Goal: Task Accomplishment & Management: Manage account settings

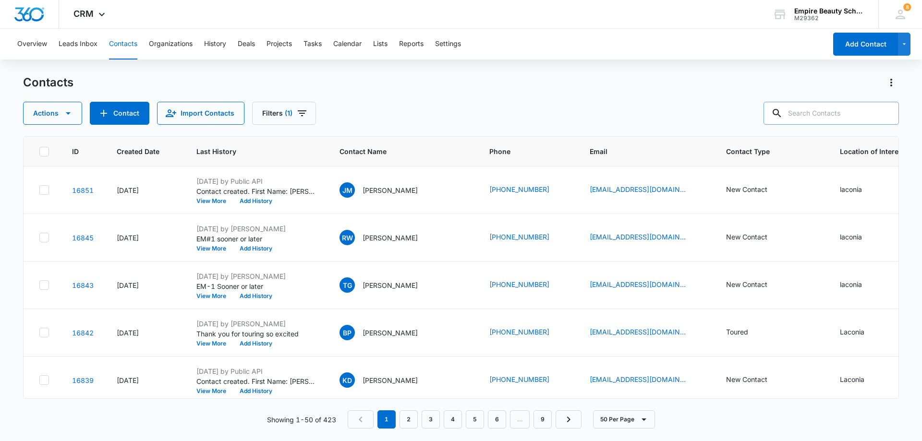
click at [804, 116] on input "text" at bounding box center [831, 113] width 135 height 23
click at [273, 115] on button "Filters (1)" at bounding box center [284, 113] width 64 height 23
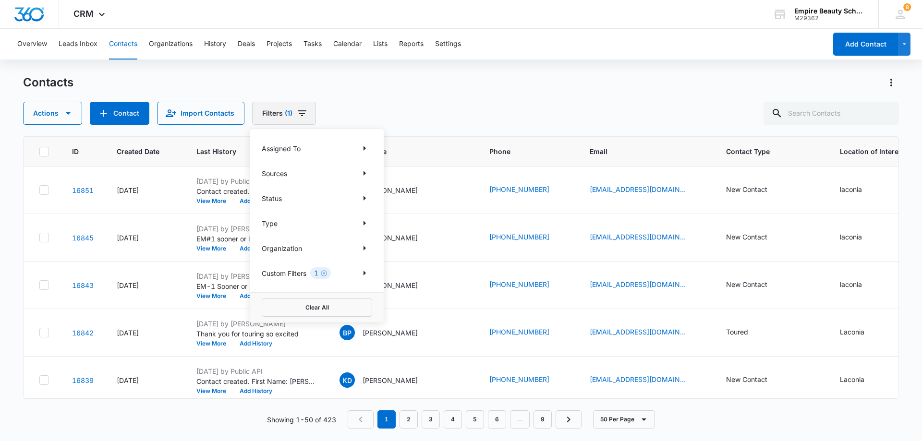
click at [273, 115] on button "Filters (1)" at bounding box center [284, 113] width 64 height 23
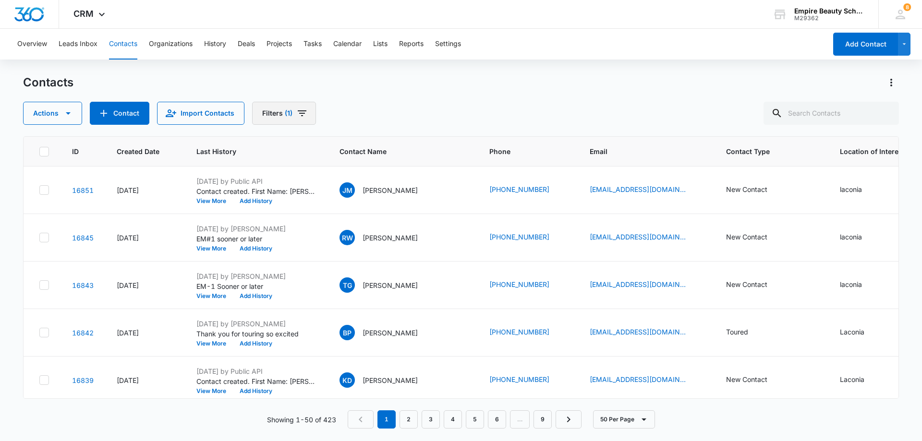
click at [273, 115] on button "Filters (1)" at bounding box center [284, 113] width 64 height 23
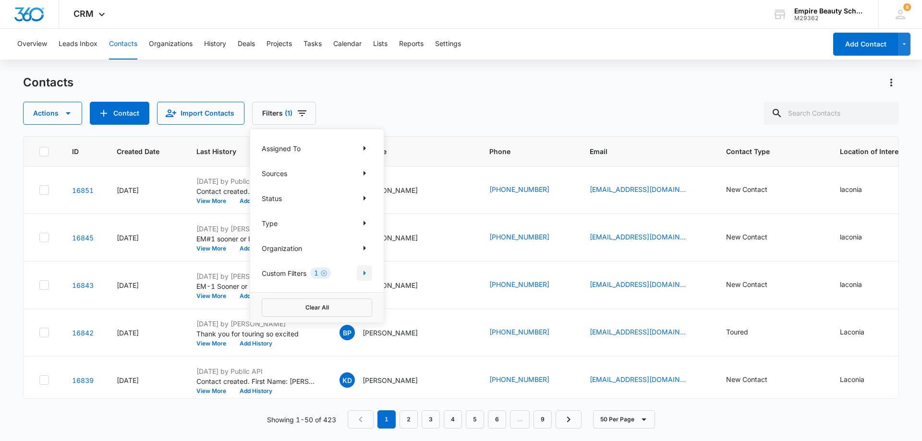
click at [366, 273] on icon "Show Custom Filters filters" at bounding box center [365, 273] width 2 height 5
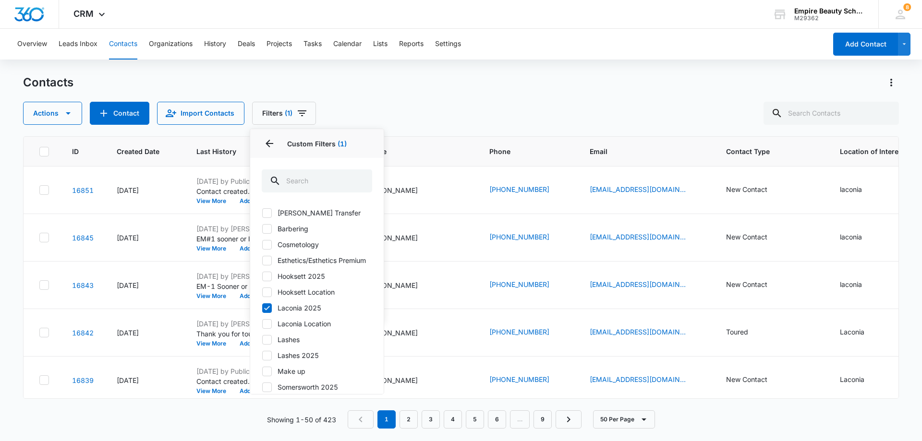
click at [268, 329] on icon at bounding box center [267, 324] width 9 height 9
click at [262, 324] on input "Laconia Location" at bounding box center [262, 324] width 0 height 0
checkbox input "true"
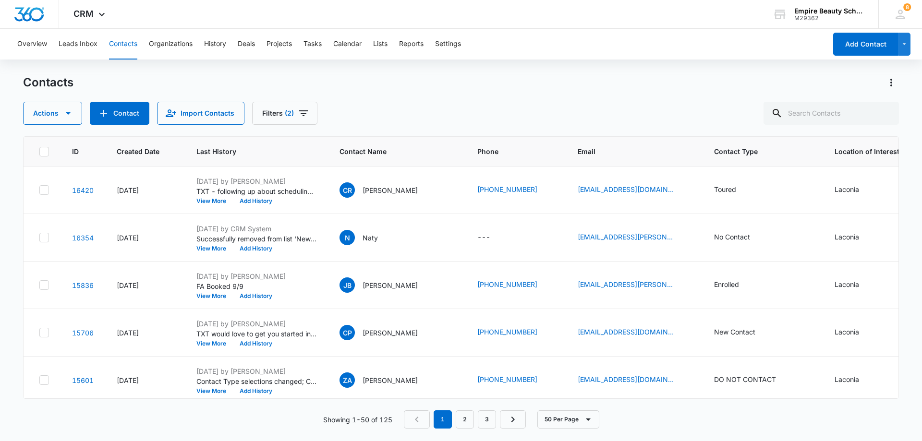
click at [505, 97] on div "Contacts Actions Contact Import Contacts Filters (2)" at bounding box center [461, 100] width 876 height 50
click at [298, 112] on icon "Filters" at bounding box center [304, 114] width 12 height 12
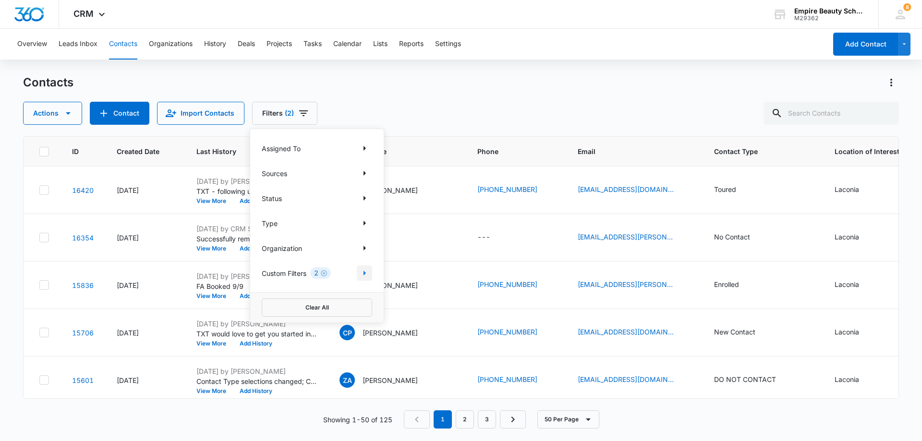
click at [366, 273] on icon "Show Custom Filters filters" at bounding box center [365, 273] width 2 height 5
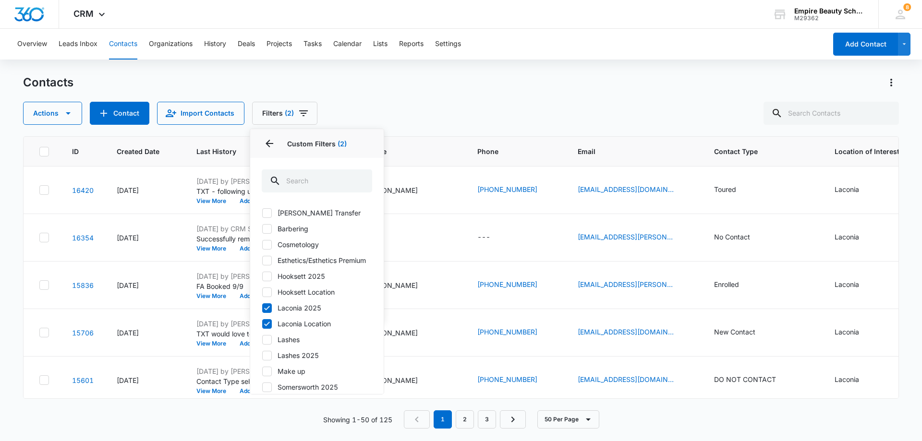
click at [266, 329] on icon at bounding box center [267, 324] width 9 height 9
click at [262, 324] on input "Laconia Location" at bounding box center [262, 324] width 0 height 0
checkbox input "false"
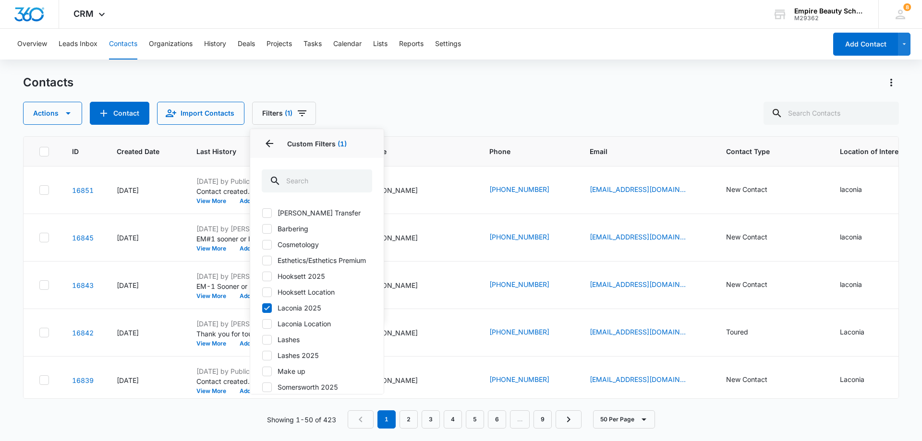
click at [453, 99] on div "Contacts Actions Contact Import Contacts Filters (1) Assigned To Sources Status…" at bounding box center [461, 100] width 876 height 50
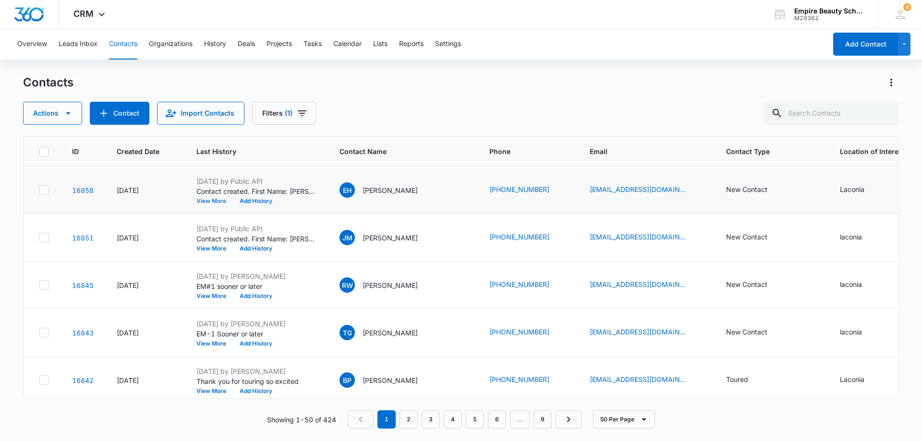
click at [211, 203] on button "View More" at bounding box center [214, 201] width 37 height 6
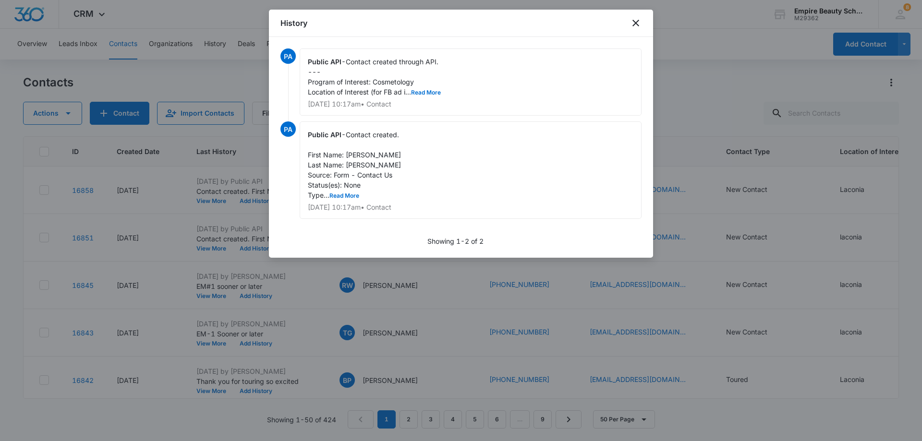
drag, startPoint x: 552, startPoint y: 24, endPoint x: 559, endPoint y: 24, distance: 6.7
click at [558, 24] on div "History" at bounding box center [461, 23] width 384 height 27
click at [559, 24] on div "History" at bounding box center [461, 23] width 384 height 27
click at [731, 20] on div at bounding box center [461, 220] width 922 height 441
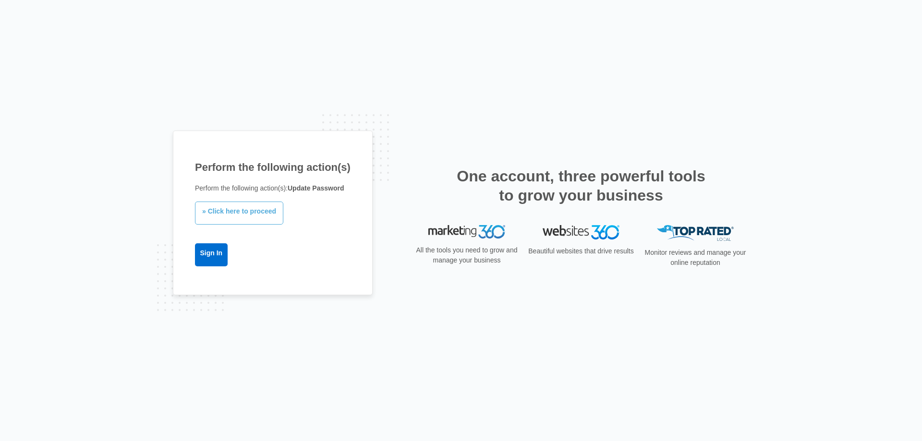
click at [229, 213] on link "» Click here to proceed" at bounding box center [239, 213] width 88 height 23
click at [231, 210] on link "» Click here to proceed" at bounding box center [239, 213] width 88 height 23
click at [257, 217] on link "» Click here to proceed" at bounding box center [239, 213] width 88 height 23
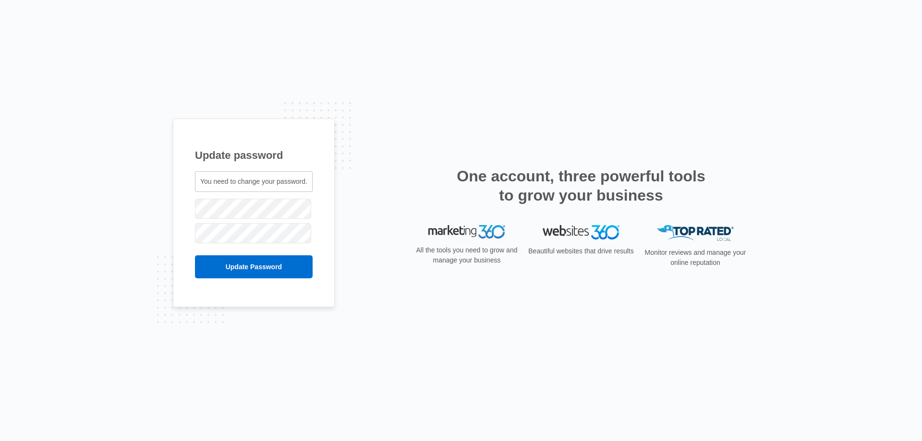
click at [239, 185] on span "You need to change your password." at bounding box center [253, 182] width 107 height 8
click at [238, 181] on span "You need to change your password." at bounding box center [253, 182] width 107 height 8
click at [214, 182] on span "You need to change your password." at bounding box center [253, 182] width 107 height 8
click at [216, 184] on span "You need to change your password." at bounding box center [253, 182] width 107 height 8
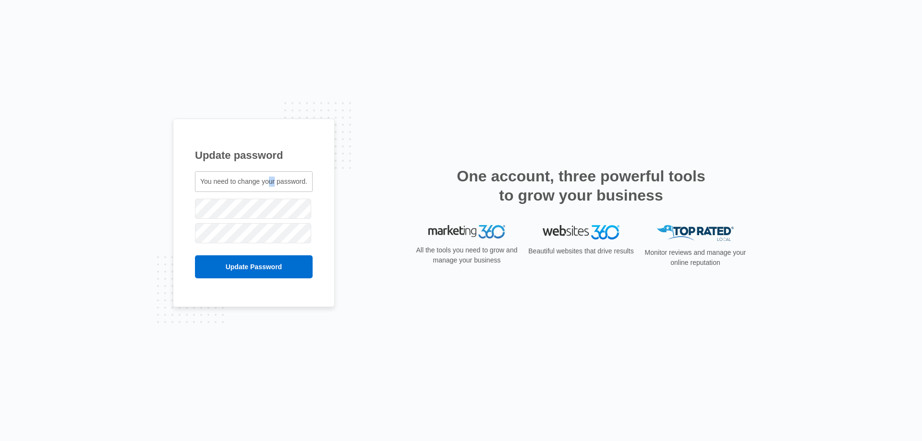
click at [275, 185] on span "You need to change your password." at bounding box center [253, 182] width 107 height 8
click at [298, 179] on span "You need to change your password." at bounding box center [253, 182] width 107 height 8
click at [309, 182] on div "You need to change your password." at bounding box center [254, 181] width 118 height 21
click at [305, 183] on span "You need to change your password." at bounding box center [253, 182] width 107 height 8
drag, startPoint x: 304, startPoint y: 188, endPoint x: 288, endPoint y: 184, distance: 16.3
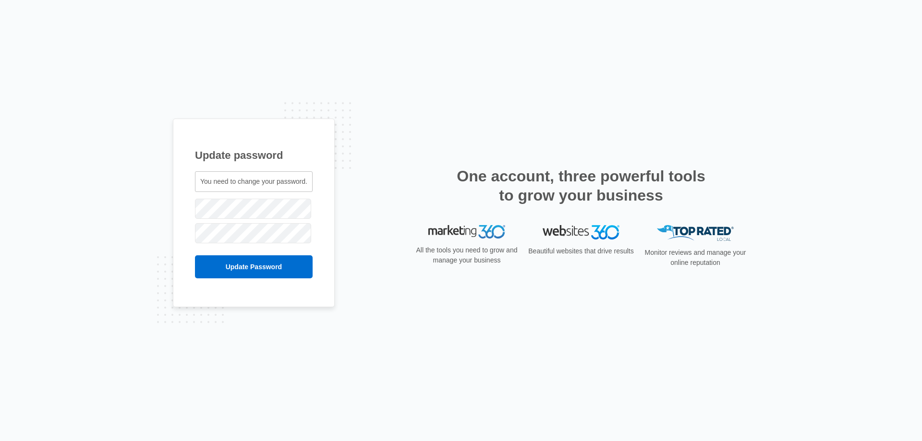
click at [302, 188] on div "You need to change your password." at bounding box center [254, 181] width 118 height 21
click at [281, 184] on span "You need to change your password." at bounding box center [253, 182] width 107 height 8
click at [281, 187] on div "You need to change your password." at bounding box center [254, 181] width 118 height 21
click at [278, 181] on span "You need to change your password." at bounding box center [253, 182] width 107 height 8
click at [278, 183] on span "You need to change your password." at bounding box center [253, 182] width 107 height 8
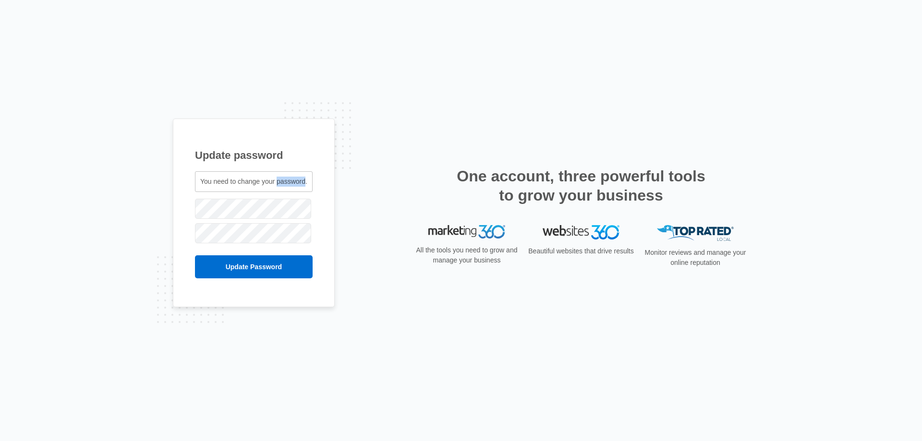
drag, startPoint x: 280, startPoint y: 183, endPoint x: 220, endPoint y: 194, distance: 61.5
click at [280, 183] on span "You need to change your password." at bounding box center [253, 182] width 107 height 8
click at [254, 174] on div "You need to change your password." at bounding box center [254, 181] width 118 height 21
click at [241, 176] on div "You need to change your password." at bounding box center [254, 181] width 118 height 21
click at [249, 180] on span "You need to change your password." at bounding box center [253, 182] width 107 height 8
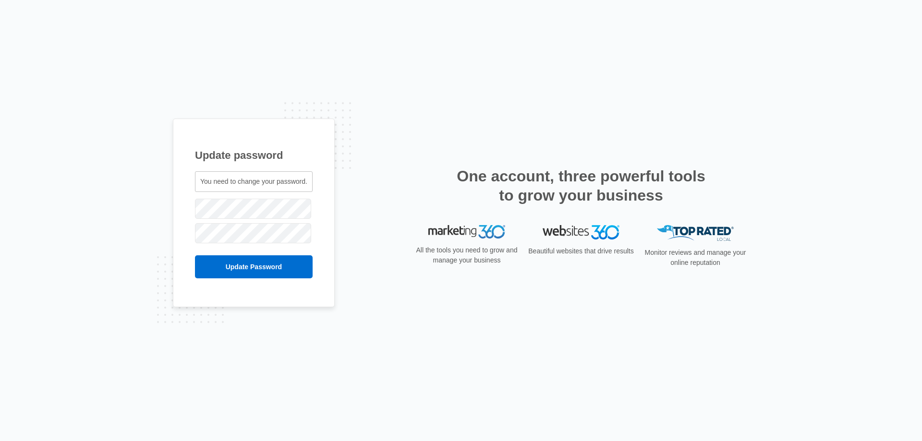
click at [250, 183] on span "You need to change your password." at bounding box center [253, 182] width 107 height 8
drag, startPoint x: 324, startPoint y: 202, endPoint x: 311, endPoint y: 198, distance: 13.1
click at [323, 202] on div "Update password You need to change your password. cbarton@empirebeautyschools.c…" at bounding box center [254, 213] width 162 height 189
click at [272, 185] on span "You need to change your password." at bounding box center [253, 182] width 107 height 8
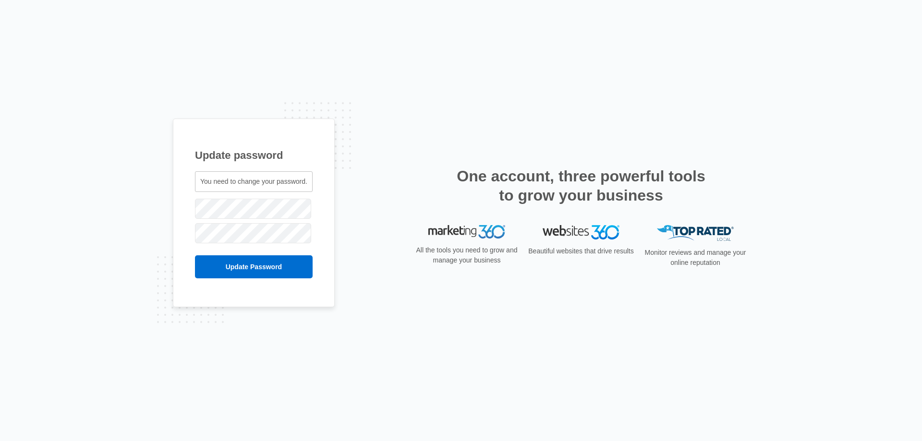
click at [343, 171] on div "Update password You need to change your password. cbarton@empirebeautyschools.c…" at bounding box center [461, 221] width 576 height 204
click at [262, 176] on div "You need to change your password." at bounding box center [254, 181] width 118 height 21
click at [239, 183] on span "You need to change your password." at bounding box center [253, 182] width 107 height 8
click at [341, 191] on div "Update password You need to change your password. cbarton@empirebeautyschools.c…" at bounding box center [461, 221] width 576 height 204
click at [297, 185] on span "You need to change your password." at bounding box center [253, 182] width 107 height 8
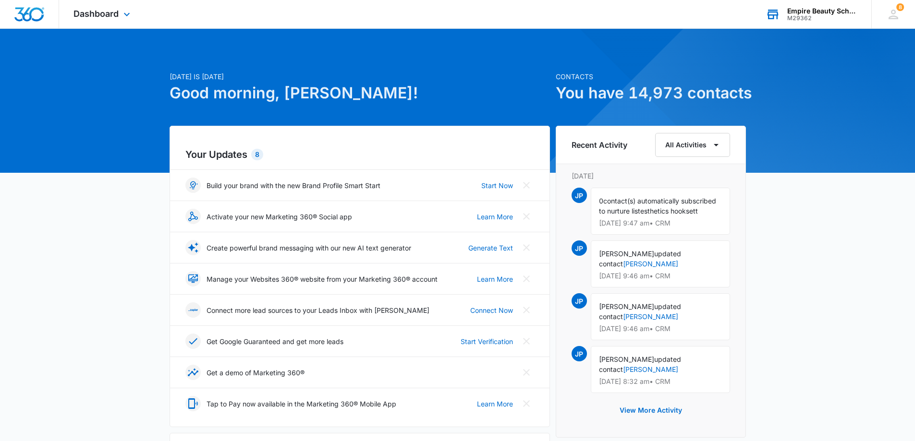
click at [829, 16] on div "M29362" at bounding box center [822, 18] width 70 height 7
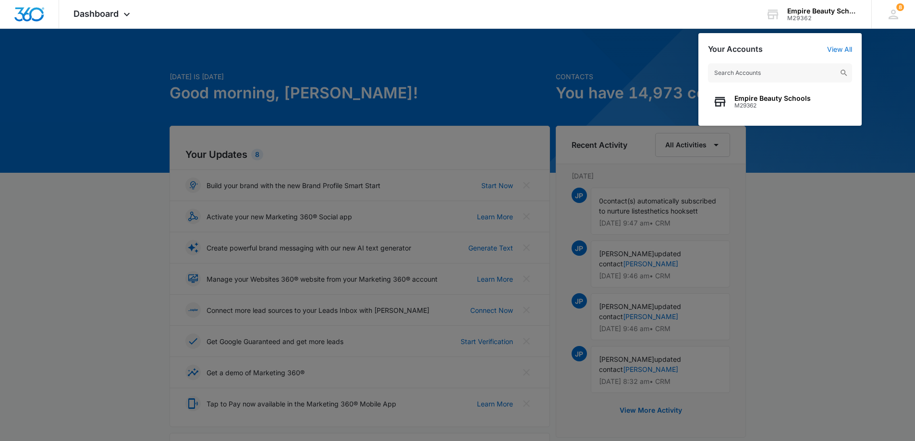
drag, startPoint x: 891, startPoint y: 12, endPoint x: 800, endPoint y: 266, distance: 270.6
drag, startPoint x: 800, startPoint y: 266, endPoint x: 866, endPoint y: 251, distance: 68.5
drag, startPoint x: 866, startPoint y: 251, endPoint x: 902, endPoint y: 12, distance: 241.9
click at [902, 12] on div "8 KM Kate Maleski kmaleski@empirebeautyschools.com My Profile 8 Notifications S…" at bounding box center [893, 14] width 44 height 28
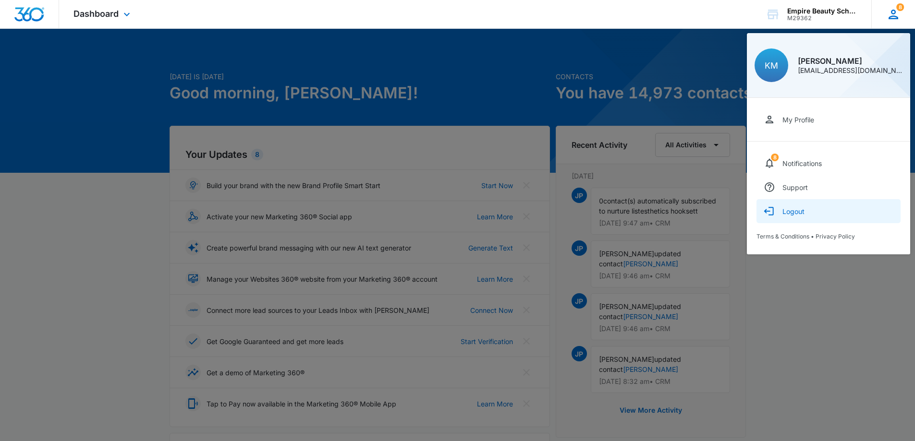
click at [786, 207] on div "Logout" at bounding box center [793, 211] width 22 height 8
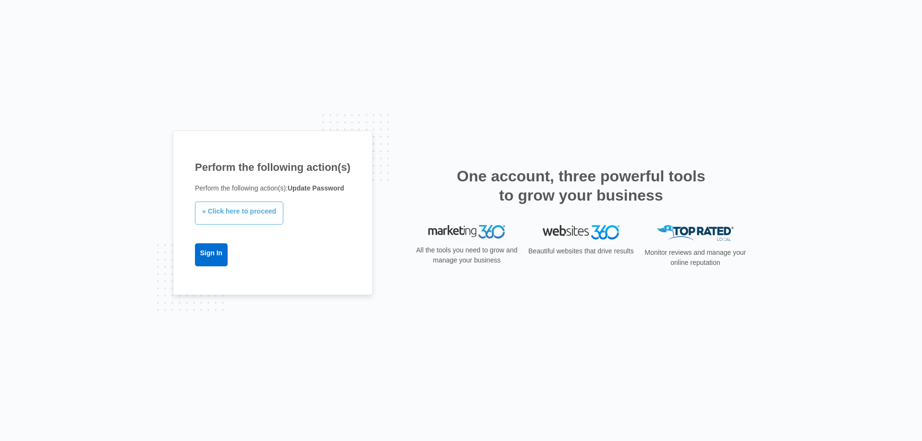
click at [252, 210] on link "» Click here to proceed" at bounding box center [239, 213] width 88 height 23
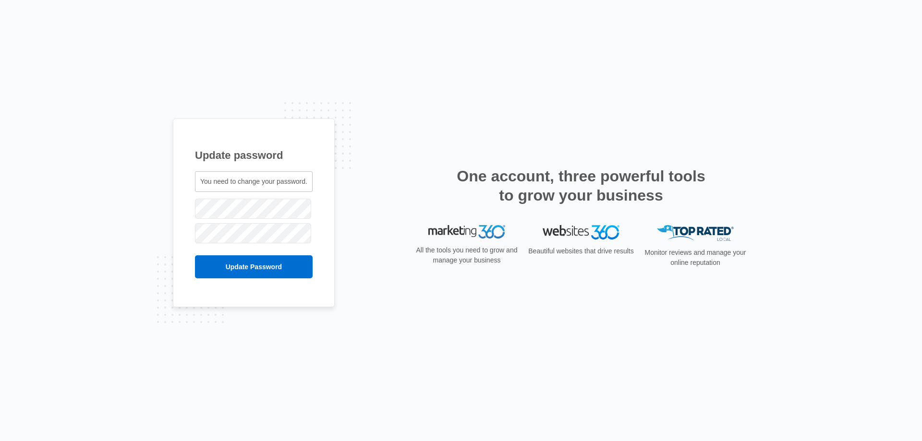
click at [252, 180] on span "You need to change your password." at bounding box center [253, 182] width 107 height 8
click at [253, 180] on span "You need to change your password." at bounding box center [253, 182] width 107 height 8
click at [249, 174] on div "You need to change your password." at bounding box center [254, 181] width 118 height 21
click at [262, 181] on span "You need to change your password." at bounding box center [253, 182] width 107 height 8
click at [390, 205] on div "Update password You need to change your password. cbarton@empirebeautyschools.c…" at bounding box center [461, 221] width 576 height 204
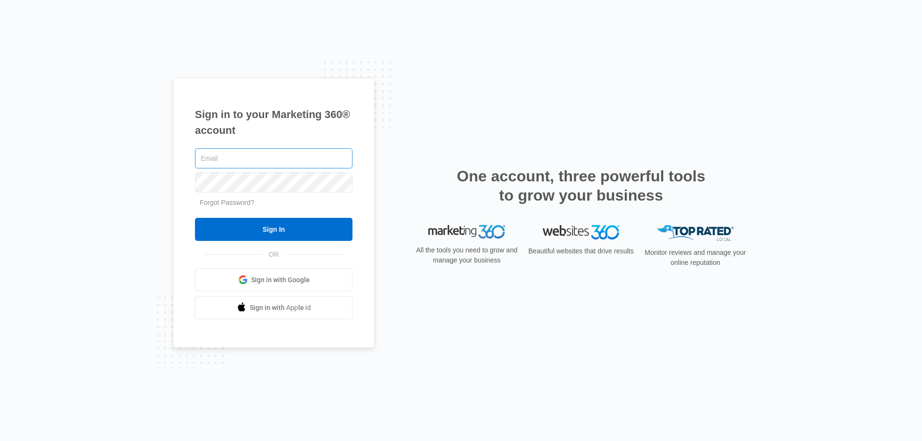
type input "[EMAIL_ADDRESS][DOMAIN_NAME]"
drag, startPoint x: 334, startPoint y: 161, endPoint x: 113, endPoint y: 151, distance: 221.1
click at [113, 151] on div "Sign in to your Marketing 360® account [EMAIL_ADDRESS][DOMAIN_NAME] Forgot Pass…" at bounding box center [461, 220] width 922 height 441
type input "[EMAIL_ADDRESS][DOMAIN_NAME]"
click at [195, 218] on input "Sign In" at bounding box center [274, 229] width 158 height 23
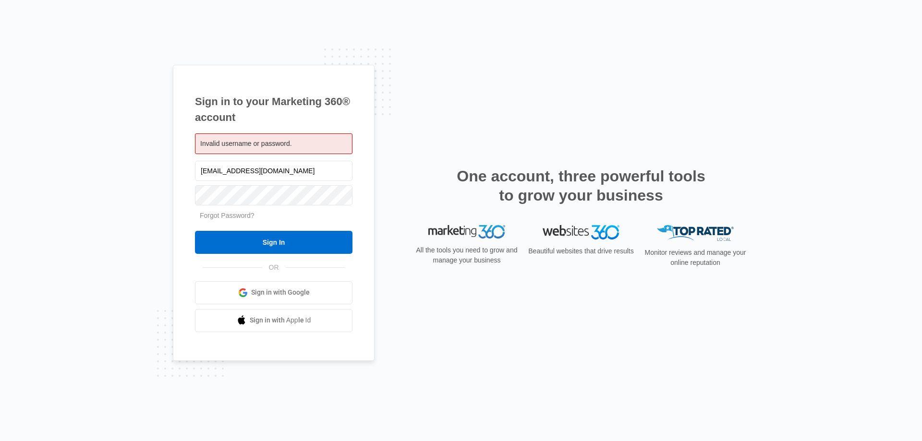
drag, startPoint x: 330, startPoint y: 173, endPoint x: 100, endPoint y: 154, distance: 230.3
click at [101, 156] on div "Sign in to your Marketing 360® account Invalid username or password. cbarton@em…" at bounding box center [461, 220] width 922 height 441
type input "[EMAIL_ADDRESS][DOMAIN_NAME]"
click at [195, 231] on input "Sign In" at bounding box center [274, 242] width 158 height 23
drag, startPoint x: 331, startPoint y: 173, endPoint x: 74, endPoint y: 175, distance: 257.0
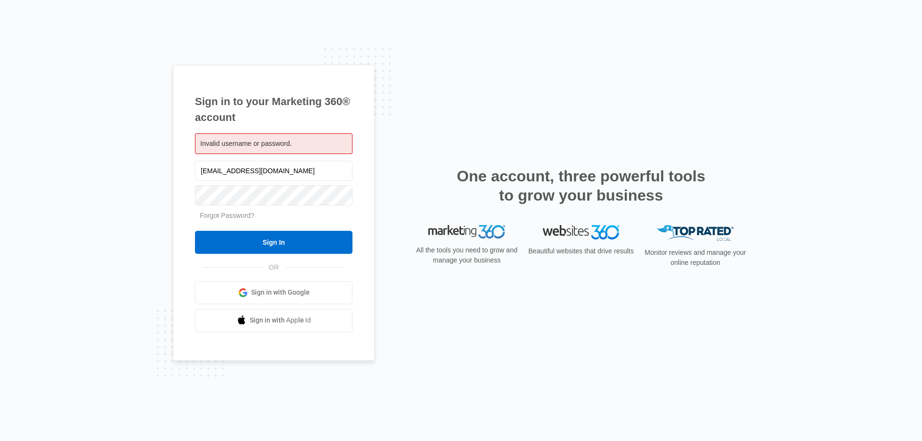
click at [74, 174] on div "Sign in to your Marketing 360® account Invalid username or password. cbarton@em…" at bounding box center [461, 220] width 922 height 441
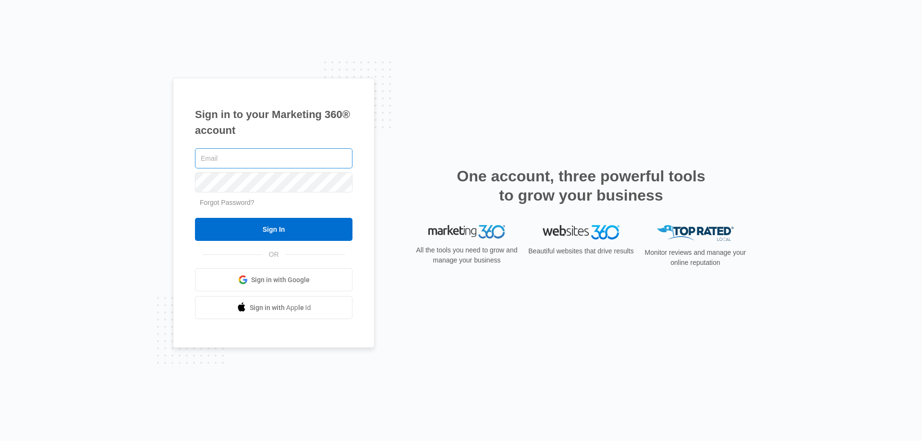
type input "[EMAIL_ADDRESS][DOMAIN_NAME]"
click at [338, 161] on input "kmaleski@empirebeautyschools.com" at bounding box center [274, 158] width 158 height 20
drag, startPoint x: 379, startPoint y: 192, endPoint x: 327, endPoint y: 156, distance: 63.7
drag, startPoint x: 327, startPoint y: 156, endPoint x: 170, endPoint y: 151, distance: 157.1
click at [170, 151] on div "Sign in to your Marketing 360® account kmaleski@empirebeautyschools.com Forgot …" at bounding box center [461, 220] width 922 height 441
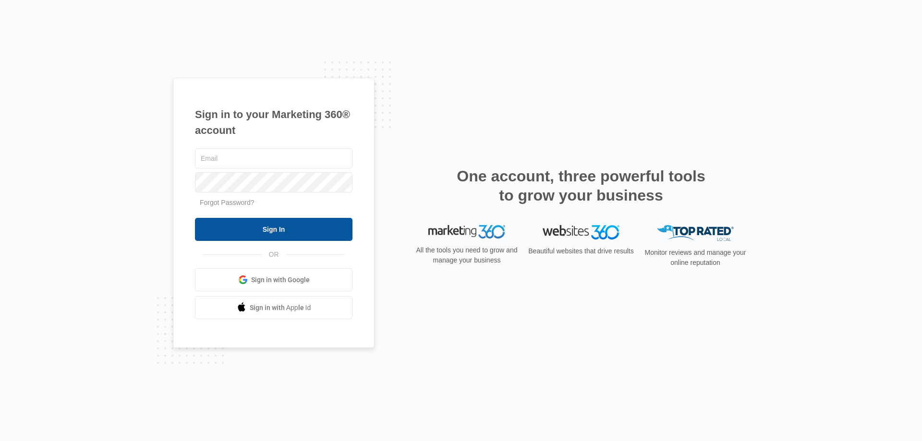
type input "[EMAIL_ADDRESS][DOMAIN_NAME]"
click at [278, 232] on input "Sign In" at bounding box center [274, 229] width 158 height 23
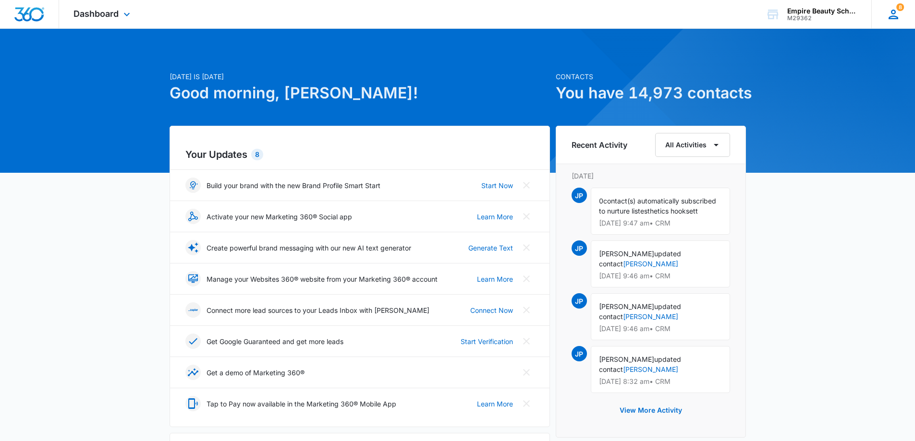
click at [897, 14] on icon at bounding box center [893, 14] width 14 height 14
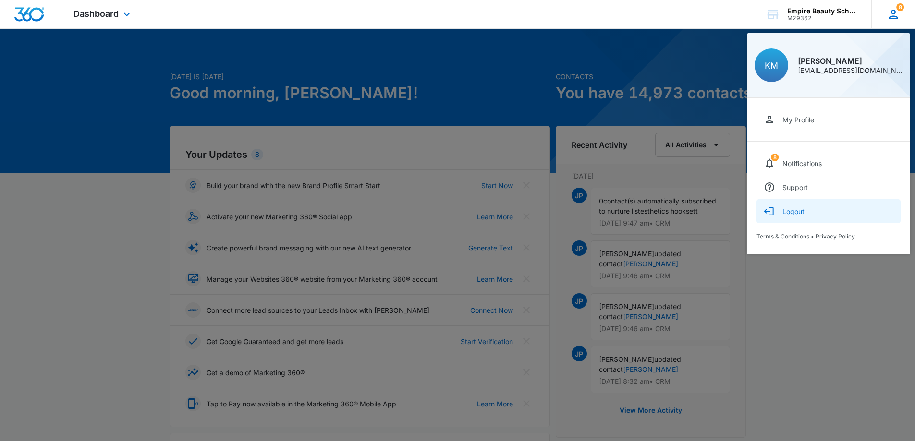
click at [770, 212] on icon "button" at bounding box center [770, 212] width 12 height 12
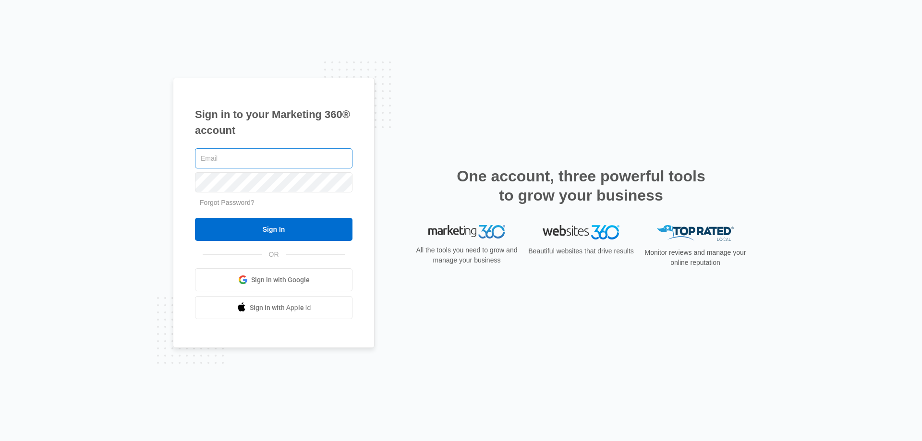
type input "[EMAIL_ADDRESS][DOMAIN_NAME]"
click at [329, 163] on input "kmaleski@empirebeautyschools.com" at bounding box center [274, 158] width 158 height 20
drag, startPoint x: 417, startPoint y: 140, endPoint x: 430, endPoint y: 128, distance: 18.0
click at [417, 140] on div "Sign in to your Marketing 360® account kmaleski@empirebeautyschools.com Forgot …" at bounding box center [461, 221] width 576 height 286
type input "[EMAIL_ADDRESS][DOMAIN_NAME]"
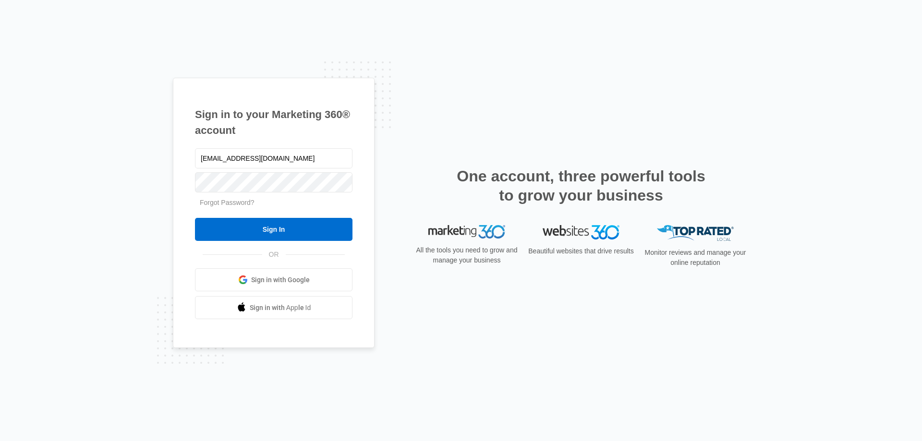
drag, startPoint x: 327, startPoint y: 156, endPoint x: 68, endPoint y: 116, distance: 261.9
click at [68, 116] on div "Sign in to your Marketing 360® account [EMAIL_ADDRESS][DOMAIN_NAME] Forgot Pass…" at bounding box center [461, 220] width 922 height 441
click at [377, 150] on div "Sign in to your Marketing 360® account Forgot Password? Sign In OR" at bounding box center [461, 221] width 576 height 286
click at [433, 100] on div "Sign in to your Marketing 360® account Forgot Password? Sign In OR" at bounding box center [461, 221] width 576 height 286
type input "[EMAIL_ADDRESS][DOMAIN_NAME]"
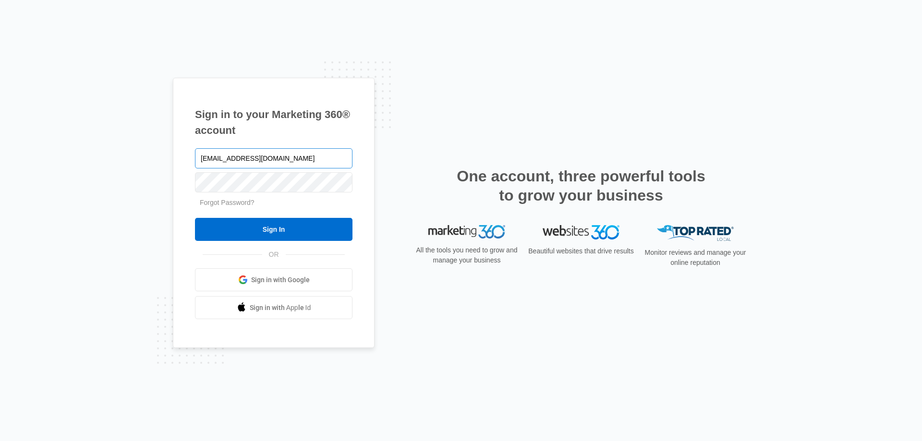
click at [324, 161] on input "[EMAIL_ADDRESS][DOMAIN_NAME]" at bounding box center [274, 158] width 158 height 20
click at [398, 150] on div "Sign in to your Marketing 360® account [EMAIL_ADDRESS][DOMAIN_NAME] Forgot Pass…" at bounding box center [461, 221] width 576 height 286
drag, startPoint x: 330, startPoint y: 159, endPoint x: 189, endPoint y: 154, distance: 141.3
click at [189, 154] on div "Sign in to your Marketing 360® account kmaleski@empirebeautyschools.com Forgot …" at bounding box center [274, 213] width 202 height 271
click at [460, 114] on div "Sign in to your Marketing 360® account kmaleski@empirebeautyschools.com Forgot …" at bounding box center [461, 221] width 576 height 286
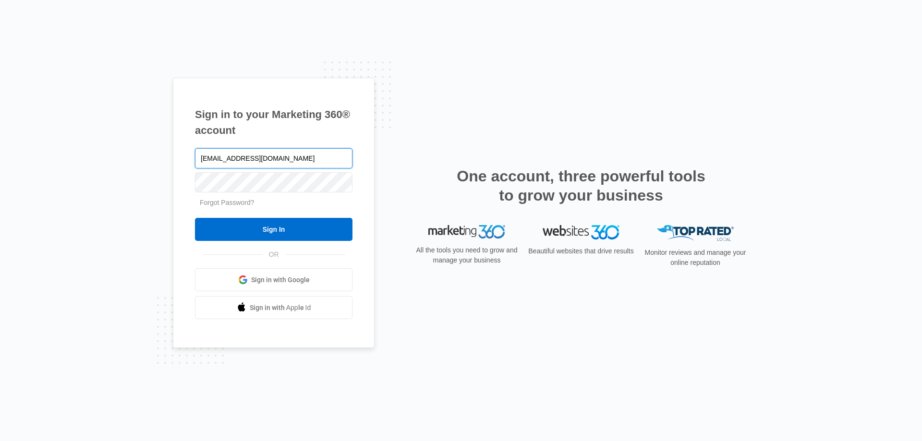
click at [226, 158] on input "kmaleski@empirebeautyschools.com" at bounding box center [274, 158] width 158 height 20
type input "cbarton@empirebeautyschools.com"
click at [430, 166] on div "Sign in to your Marketing 360® account cbarton@empirebeautyschools.com Forgot P…" at bounding box center [461, 221] width 576 height 286
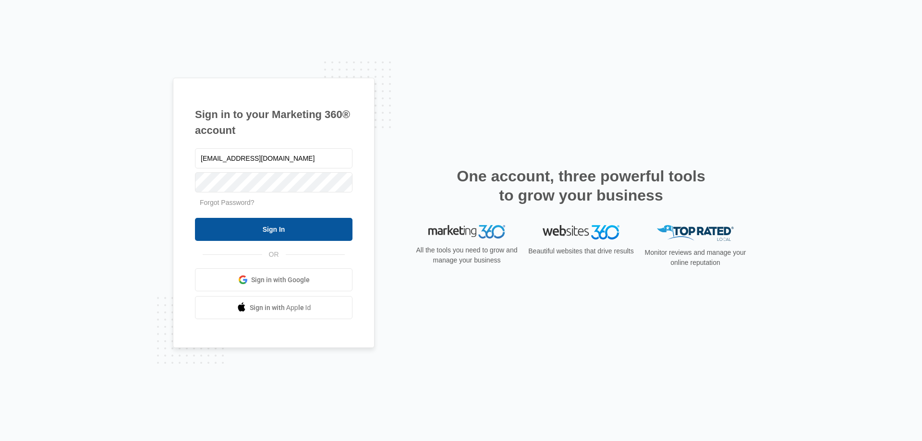
click at [254, 230] on input "Sign In" at bounding box center [274, 229] width 158 height 23
